Goal: Task Accomplishment & Management: Use online tool/utility

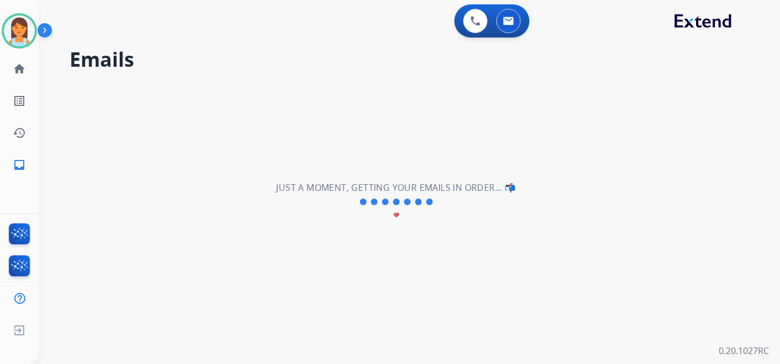
select select "**********"
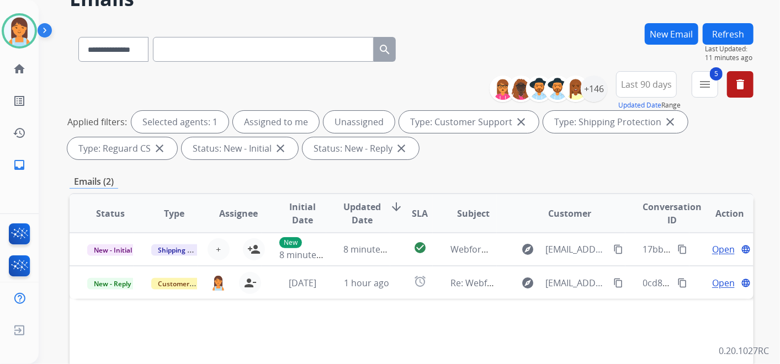
scroll to position [56, 0]
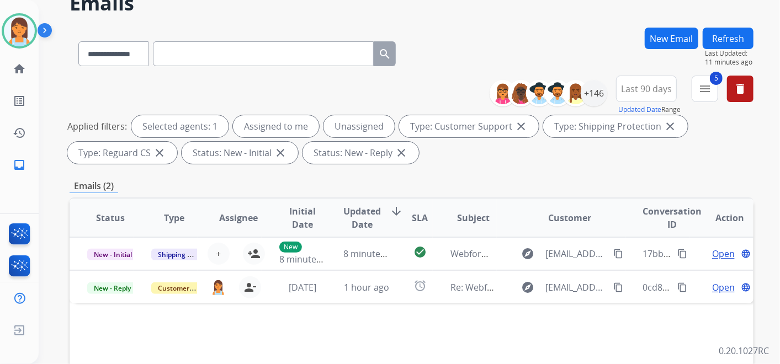
click at [729, 28] on button "Refresh" at bounding box center [728, 39] width 51 height 22
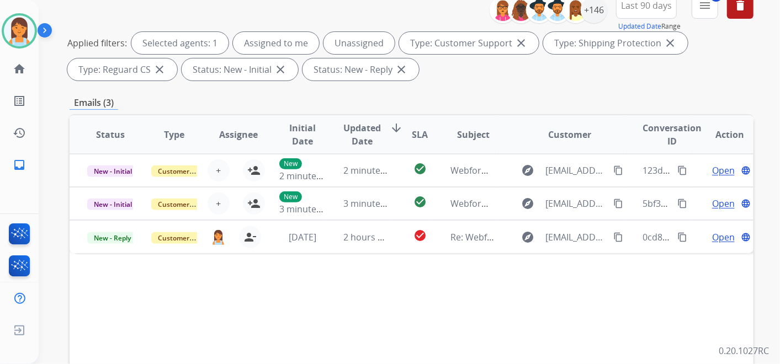
scroll to position [172, 0]
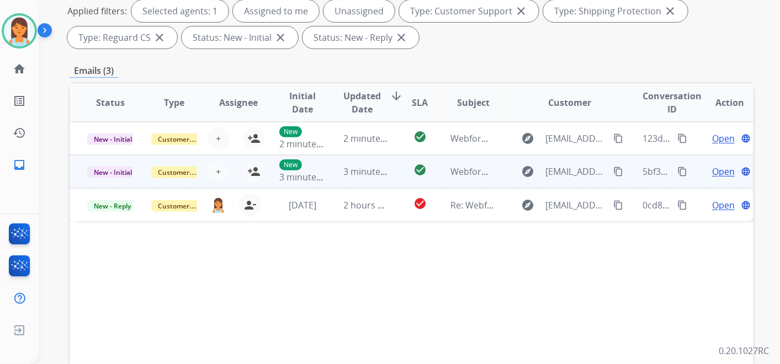
click at [693, 171] on td "Open language" at bounding box center [722, 171] width 64 height 33
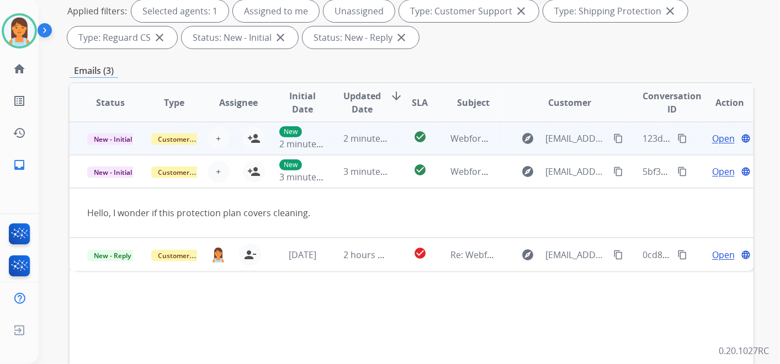
click at [692, 131] on td "Open language" at bounding box center [722, 138] width 64 height 33
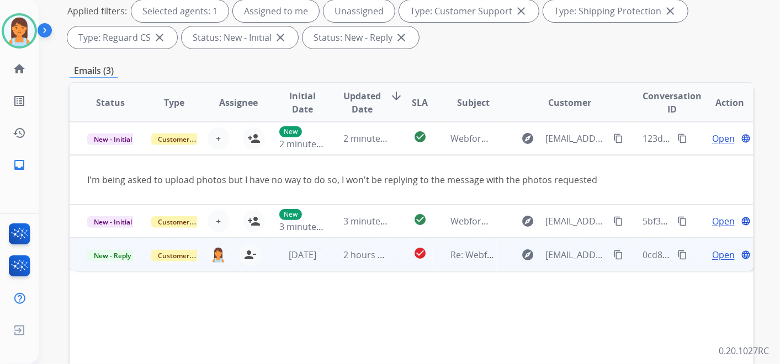
click at [691, 254] on td "Open language" at bounding box center [722, 254] width 64 height 33
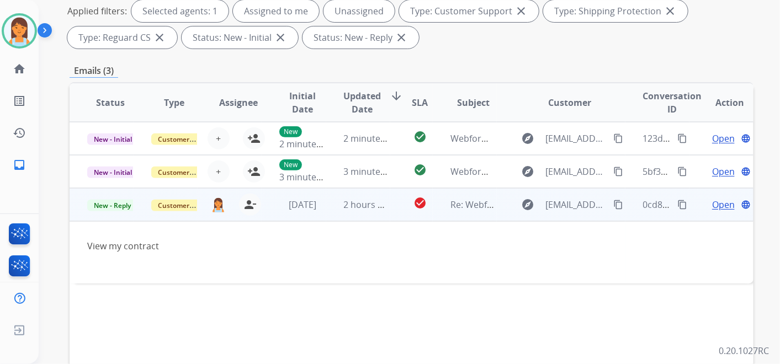
click at [690, 213] on td "Open language" at bounding box center [722, 204] width 64 height 33
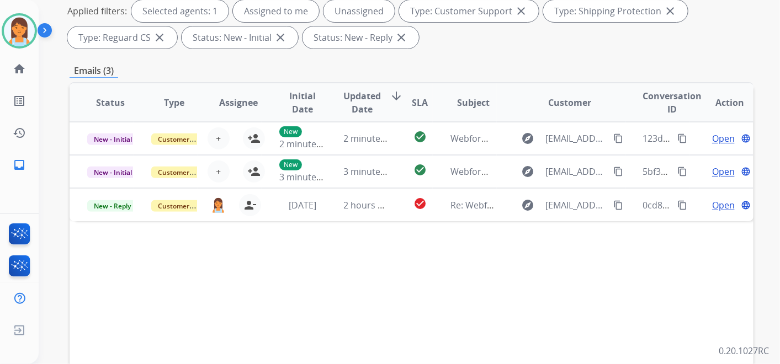
scroll to position [0, 0]
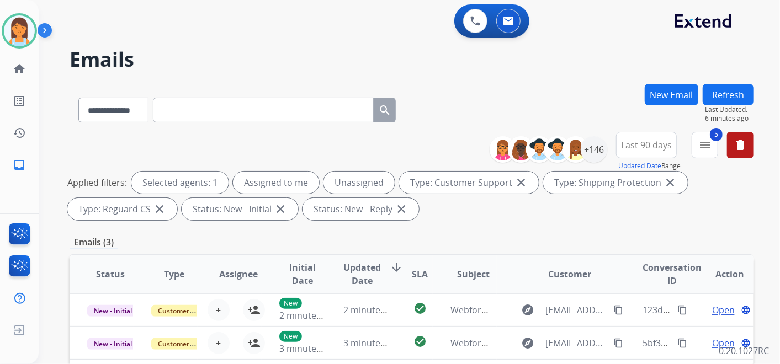
click at [475, 117] on div "**********" at bounding box center [412, 108] width 684 height 48
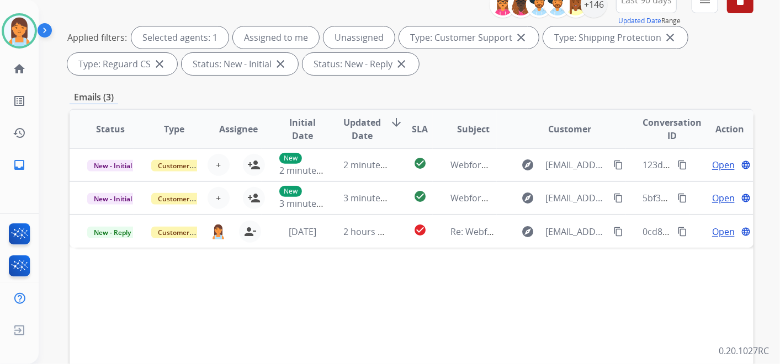
scroll to position [146, 0]
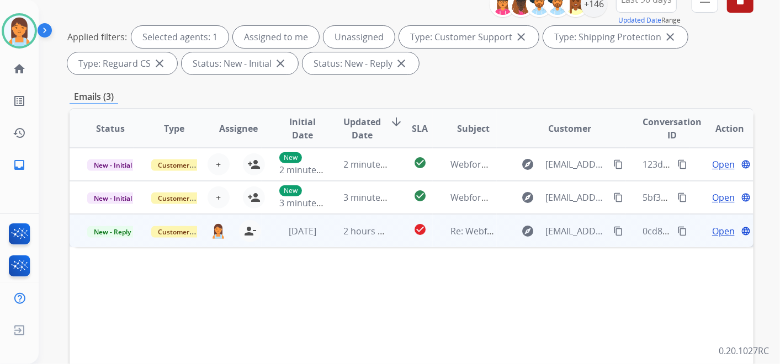
click at [690, 233] on td "Open language" at bounding box center [722, 230] width 64 height 33
click at [697, 224] on td "Open language" at bounding box center [722, 230] width 64 height 33
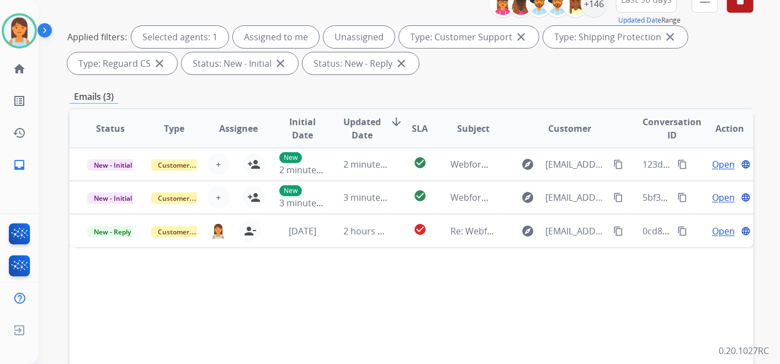
scroll to position [66, 0]
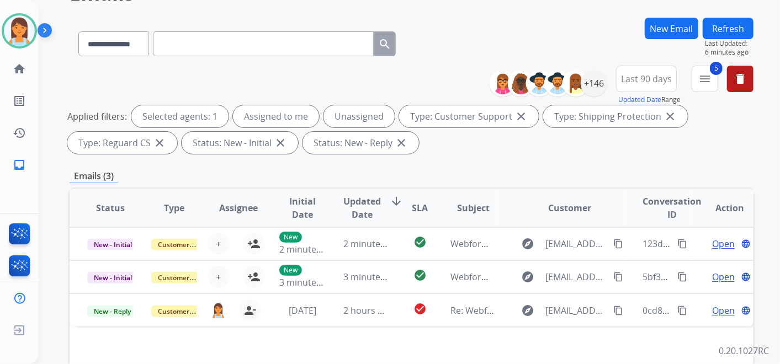
click at [721, 30] on button "Refresh" at bounding box center [728, 29] width 51 height 22
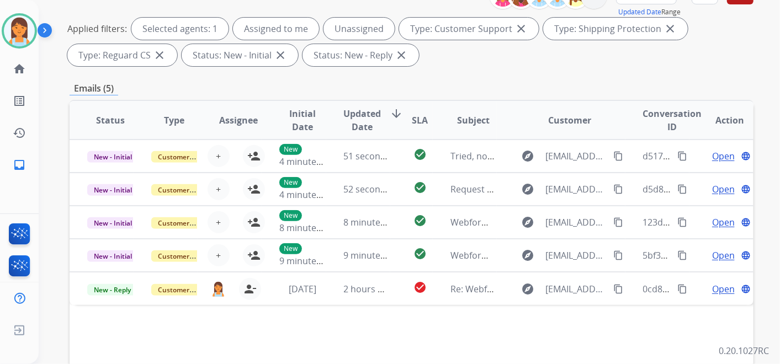
scroll to position [157, 0]
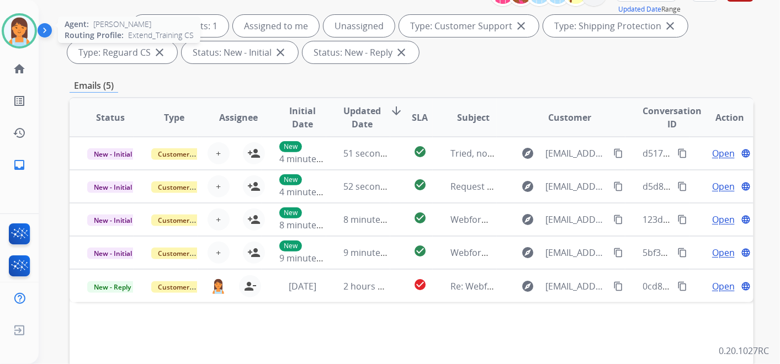
click at [20, 27] on img at bounding box center [19, 30] width 31 height 31
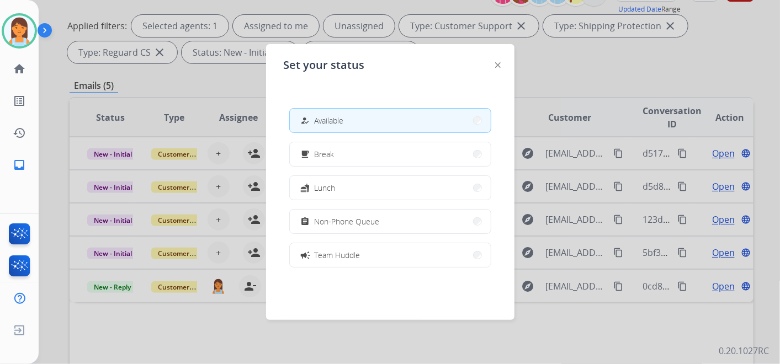
scroll to position [174, 0]
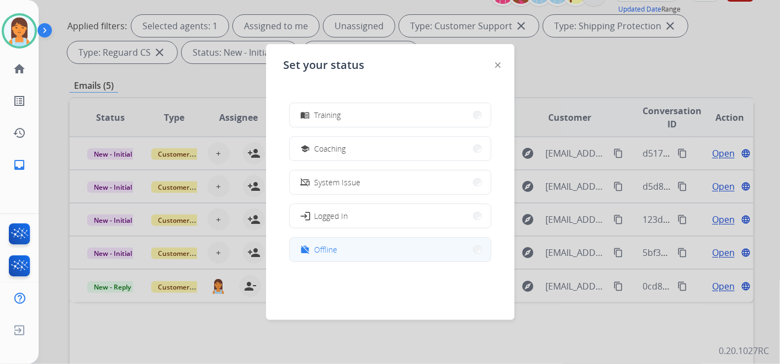
click at [348, 242] on button "work_off Offline" at bounding box center [390, 250] width 201 height 24
